Goal: Navigation & Orientation: Understand site structure

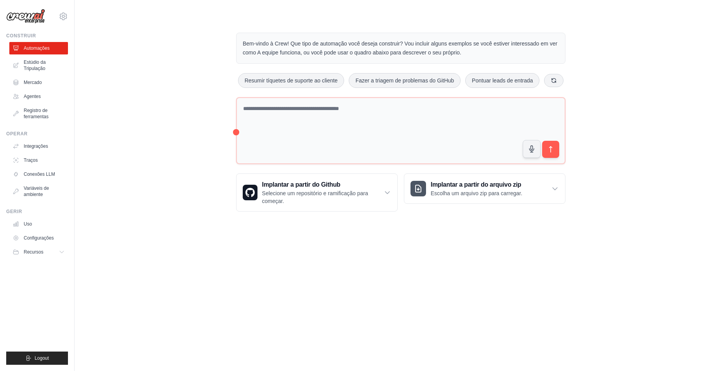
click at [287, 45] on p "Bem-vindo à Crew! Que tipo de automação você deseja construir? Vou incluir algu…" at bounding box center [401, 48] width 316 height 18
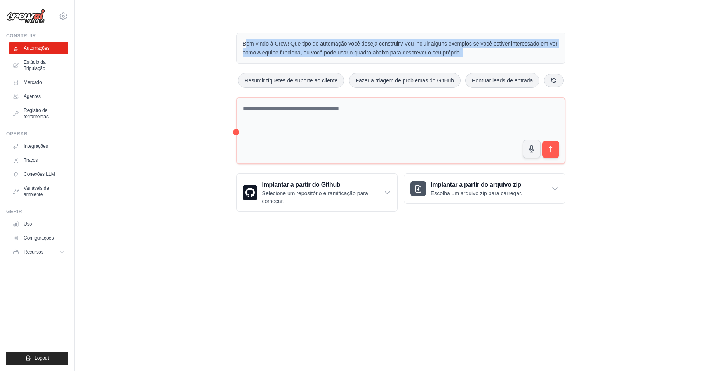
click at [287, 45] on p "Bem-vindo à Crew! Que tipo de automação você deseja construir? Vou incluir algu…" at bounding box center [401, 48] width 316 height 18
drag, startPoint x: 287, startPoint y: 45, endPoint x: 282, endPoint y: 71, distance: 26.1
click at [275, 59] on div "Bem-vindo à Crew! Que tipo de automação você deseja construir? Vou incluir algu…" at bounding box center [400, 48] width 329 height 31
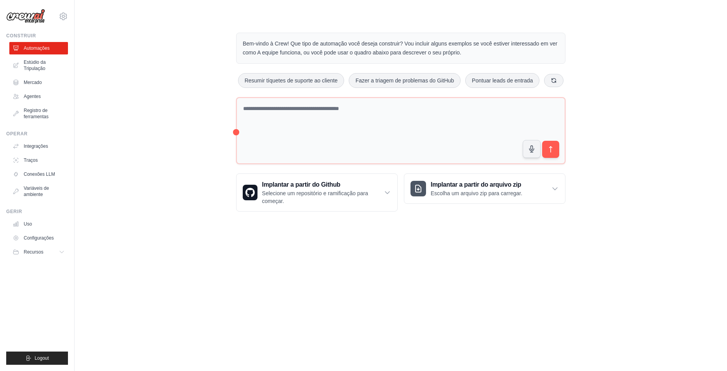
click at [323, 49] on p "Bem-vindo à Crew! Que tipo de automação você deseja construir? Vou incluir algu…" at bounding box center [401, 48] width 316 height 18
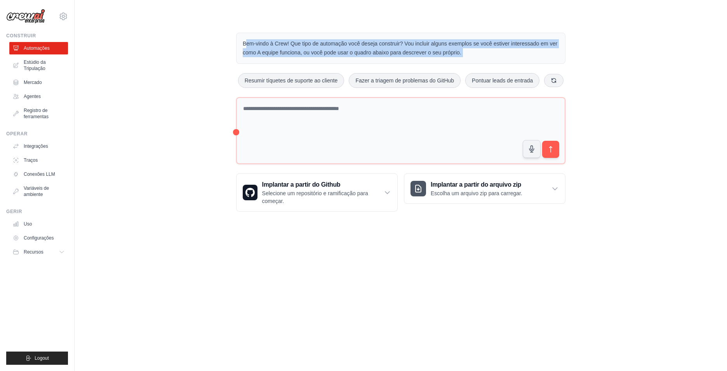
click at [323, 49] on p "Bem-vindo à Crew! Que tipo de automação você deseja construir? Vou incluir algu…" at bounding box center [401, 48] width 316 height 18
drag, startPoint x: 323, startPoint y: 49, endPoint x: 294, endPoint y: 48, distance: 28.8
click at [294, 48] on p "Bem-vindo à Crew! Que tipo de automação você deseja construir? Vou incluir algu…" at bounding box center [401, 48] width 316 height 18
click at [289, 50] on p "Bem-vindo à Crew! Que tipo de automação você deseja construir? Vou incluir algu…" at bounding box center [401, 48] width 316 height 18
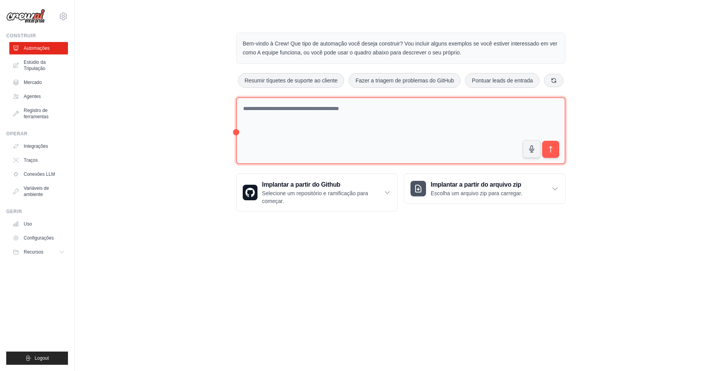
click at [237, 130] on textarea at bounding box center [400, 130] width 329 height 67
click at [286, 118] on textarea at bounding box center [400, 130] width 329 height 67
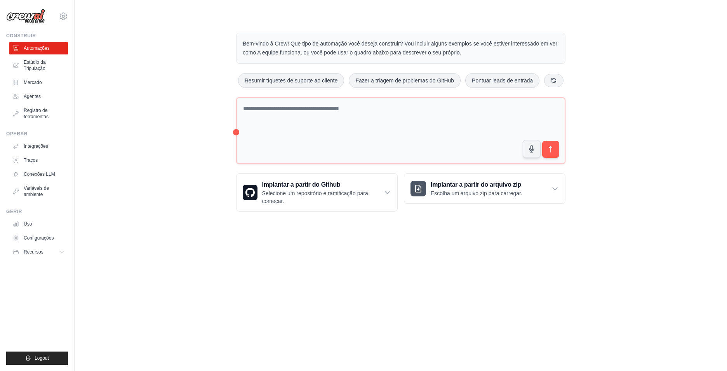
click at [192, 102] on div "Bem-vindo à Crew! Que tipo de automação você deseja construir? Vou incluir algu…" at bounding box center [401, 122] width 628 height 204
click at [287, 44] on p "Bem-vindo à Crew! Que tipo de automação você deseja construir? Vou incluir algu…" at bounding box center [401, 48] width 316 height 18
click at [287, 45] on p "Bem-vindo à Crew! Que tipo de automação você deseja construir? Vou incluir algu…" at bounding box center [401, 48] width 316 height 18
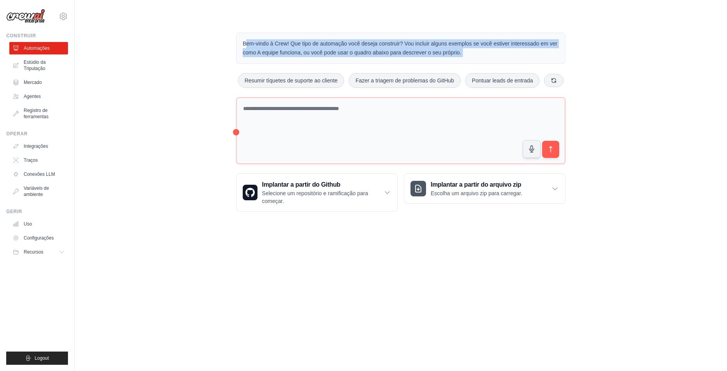
click at [287, 45] on p "Bem-vindo à Crew! Que tipo de automação você deseja construir? Vou incluir algu…" at bounding box center [401, 48] width 316 height 18
drag, startPoint x: 287, startPoint y: 45, endPoint x: 264, endPoint y: 51, distance: 23.3
click at [264, 51] on p "Bem-vindo à Crew! Que tipo de automação você deseja construir? Vou incluir algu…" at bounding box center [401, 48] width 316 height 18
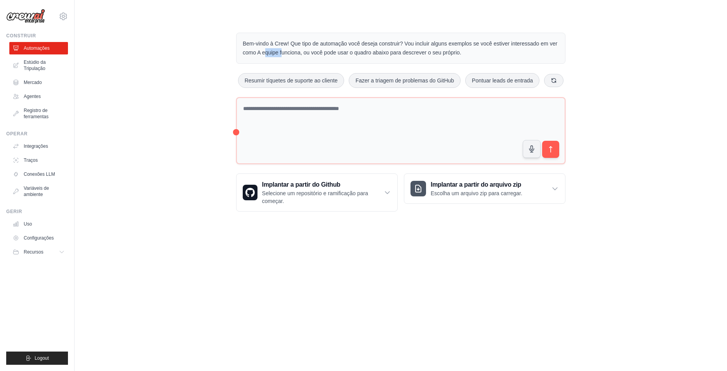
click at [264, 51] on p "Bem-vindo à Crew! Que tipo de automação você deseja construir? Vou incluir algu…" at bounding box center [401, 48] width 316 height 18
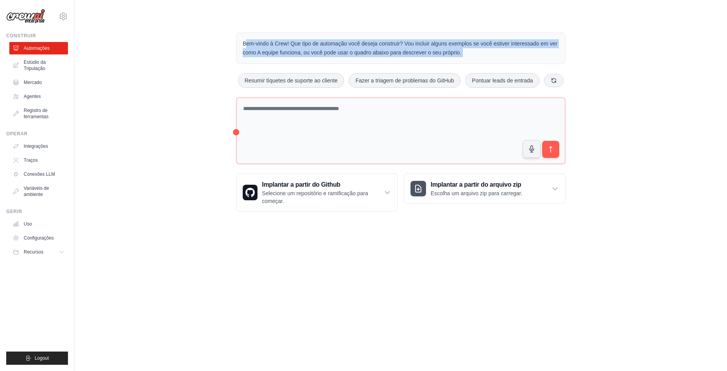
click at [264, 51] on p "Bem-vindo à Crew! Que tipo de automação você deseja construir? Vou incluir algu…" at bounding box center [401, 48] width 316 height 18
drag, startPoint x: 264, startPoint y: 51, endPoint x: 222, endPoint y: 43, distance: 43.1
click at [247, 43] on p "Bem-vindo à Crew! Que tipo de automação você deseja construir? Vou incluir algu…" at bounding box center [401, 48] width 316 height 18
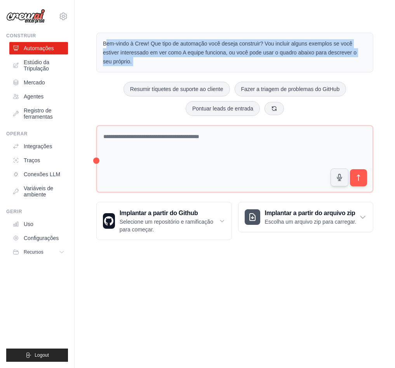
click at [89, 84] on div "Bem-vindo à Crew! Que tipo de automação você deseja construir? Vou incluir algu…" at bounding box center [235, 136] width 296 height 232
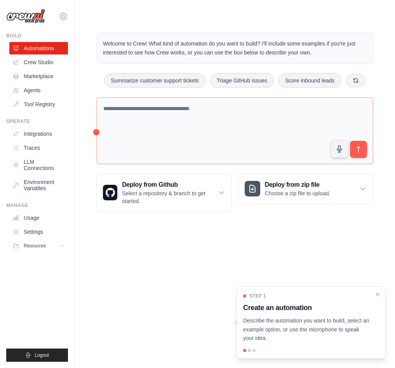
click at [187, 271] on body "[EMAIL_ADDRESS][PERSON_NAME][DOMAIN_NAME] Settings Build Automations Crew Studi…" at bounding box center [197, 184] width 395 height 368
click at [249, 353] on div "Step 1 Create an automation Describe the automation you want to build, select a…" at bounding box center [311, 322] width 149 height 72
drag, startPoint x: 295, startPoint y: 326, endPoint x: 319, endPoint y: 322, distance: 24.0
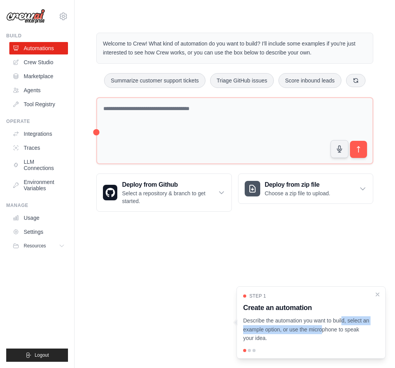
click at [319, 322] on p "Describe the automation you want to build, select an example option, or use the…" at bounding box center [306, 329] width 127 height 26
drag, startPoint x: 341, startPoint y: 321, endPoint x: 341, endPoint y: 341, distance: 19.8
click at [341, 321] on p "Describe the automation you want to build, select an example option, or use the…" at bounding box center [306, 329] width 127 height 26
click at [340, 342] on p "Describe the automation you want to build, select an example option, or use the…" at bounding box center [306, 329] width 127 height 26
click at [379, 293] on icon "Close walkthrough" at bounding box center [377, 293] width 3 height 3
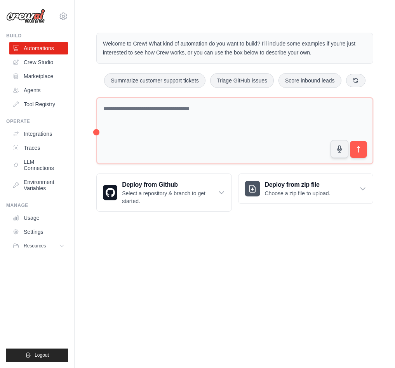
click at [301, 310] on body "joao.venancio@ernestoborges.com.br Settings Build Automations Crew Studio Resou…" at bounding box center [197, 184] width 395 height 368
click at [48, 132] on link "Integrations" at bounding box center [39, 133] width 59 height 12
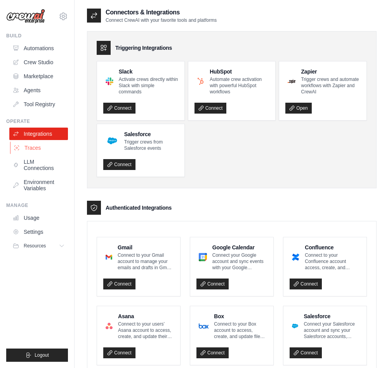
click at [40, 151] on link "Traces" at bounding box center [39, 147] width 59 height 12
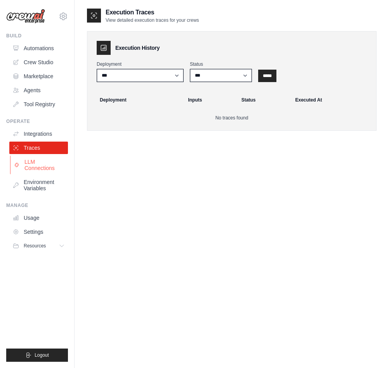
click at [39, 163] on link "LLM Connections" at bounding box center [39, 164] width 59 height 19
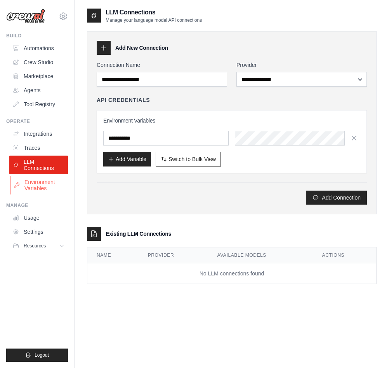
click at [40, 183] on link "Environment Variables" at bounding box center [39, 185] width 59 height 19
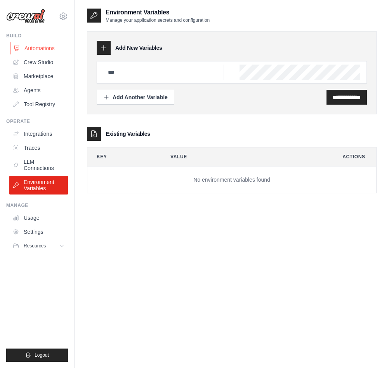
click at [43, 51] on link "Automations" at bounding box center [39, 48] width 59 height 12
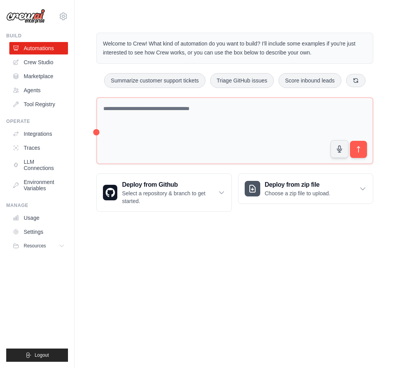
click at [38, 68] on ul "Automations Crew Studio Marketplace Agents Tool Registry" at bounding box center [38, 76] width 59 height 68
click at [38, 65] on link "Crew Studio" at bounding box center [39, 62] width 59 height 12
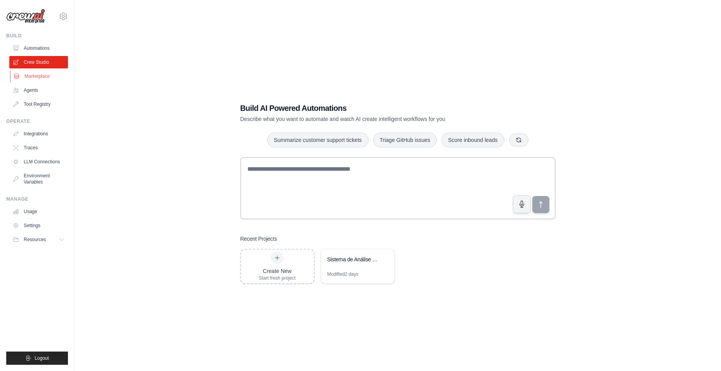
click at [41, 76] on link "Marketplace" at bounding box center [39, 76] width 59 height 12
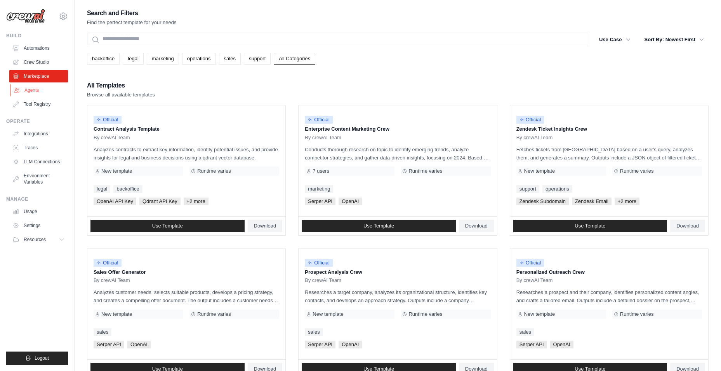
click at [33, 93] on link "Agents" at bounding box center [39, 90] width 59 height 12
